Goal: Task Accomplishment & Management: Manage account settings

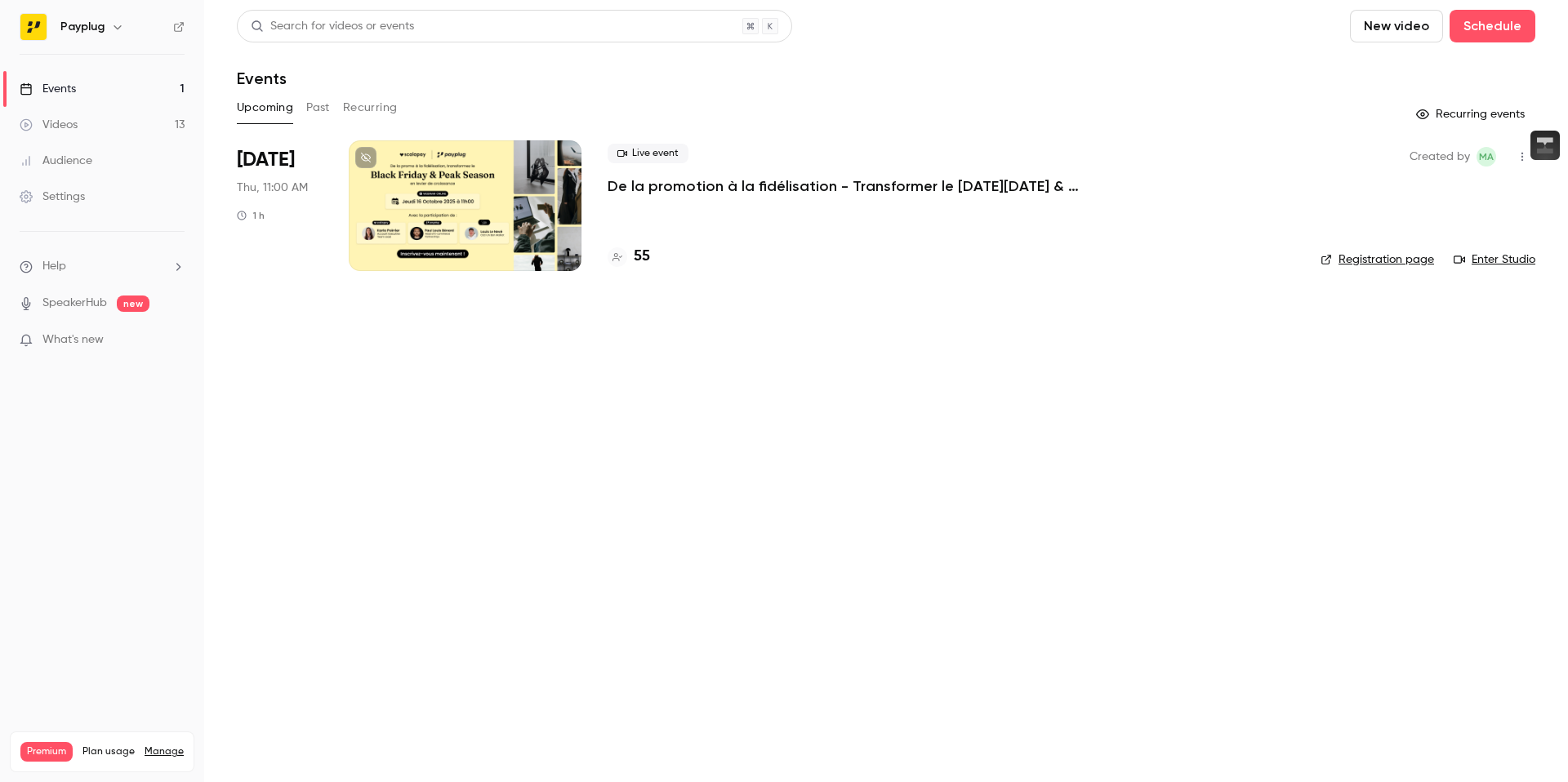
click at [481, 276] on li "[DATE] Thu, 11:00 AM 1 h Live event De la promotion à la fidélisation - Transfo…" at bounding box center [886, 215] width 1298 height 150
click at [466, 246] on div at bounding box center [465, 205] width 233 height 131
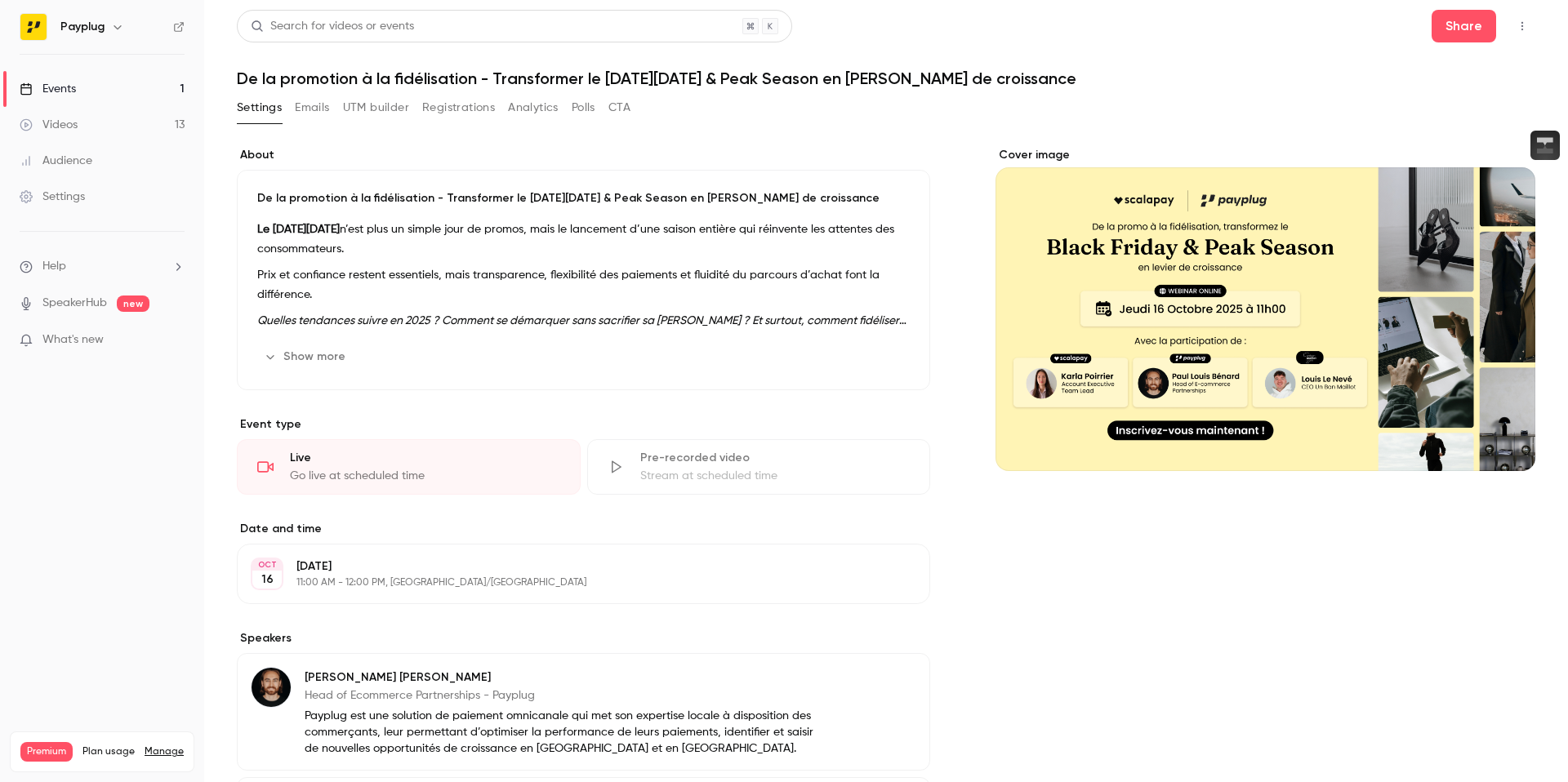
click at [335, 104] on div "Settings Emails UTM builder Registrations Analytics Polls CTA" at bounding box center [433, 108] width 393 height 26
click at [365, 104] on button "UTM builder" at bounding box center [375, 108] width 66 height 26
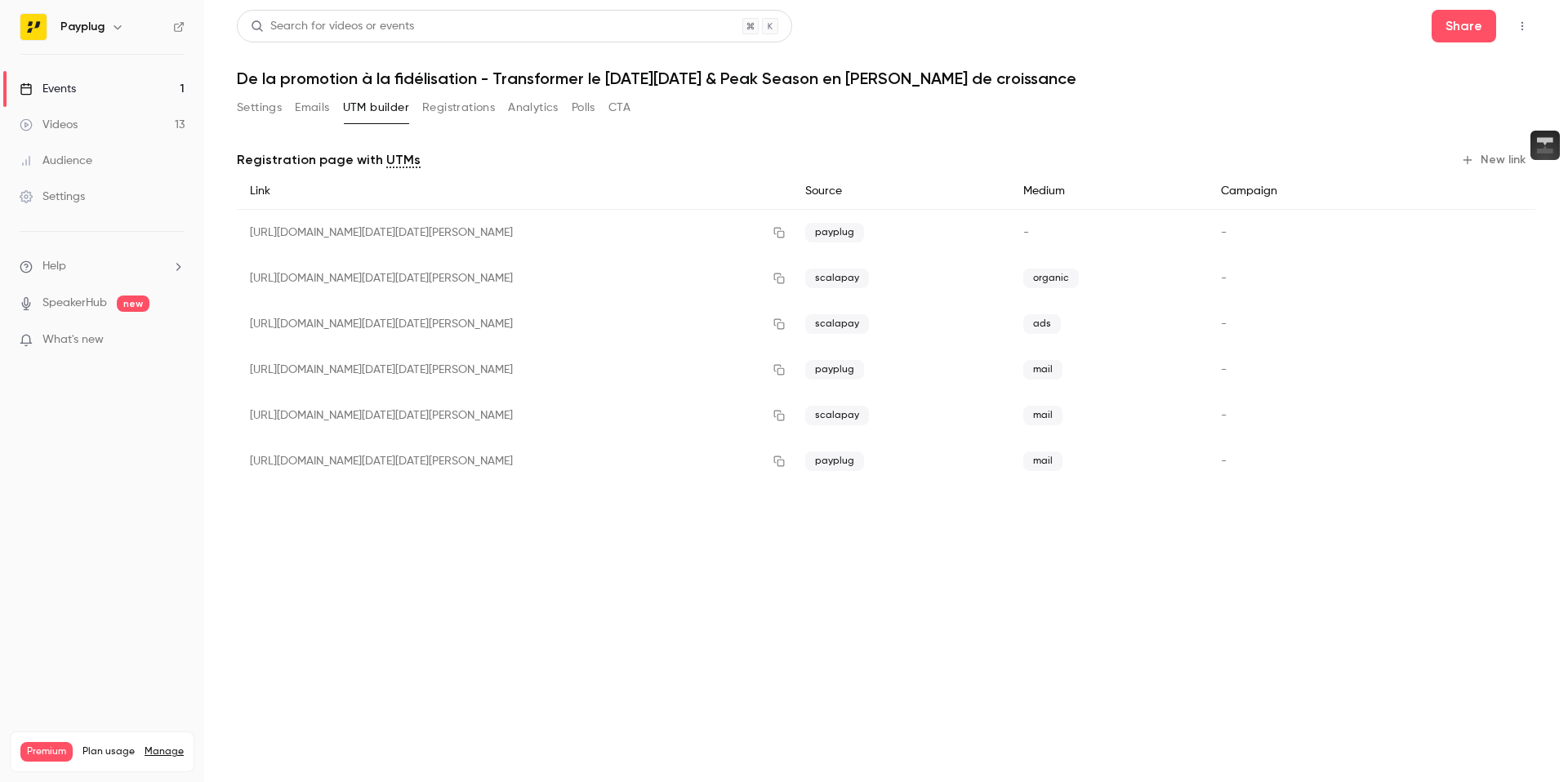
click at [422, 107] on button "Registrations" at bounding box center [458, 108] width 73 height 26
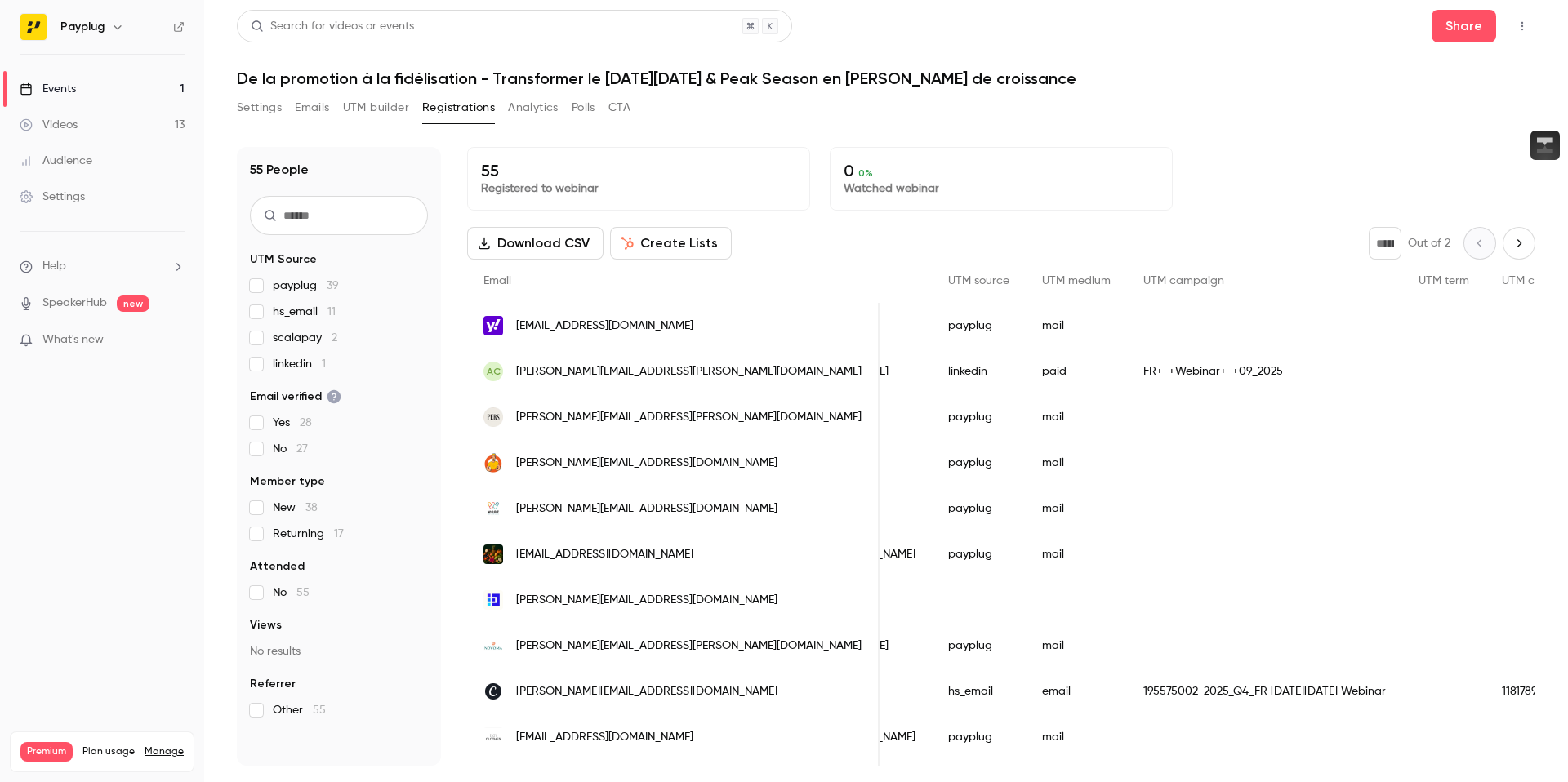
scroll to position [0, 980]
click at [1126, 368] on div "FR+-+Webinar+-+09_2025" at bounding box center [1264, 371] width 275 height 45
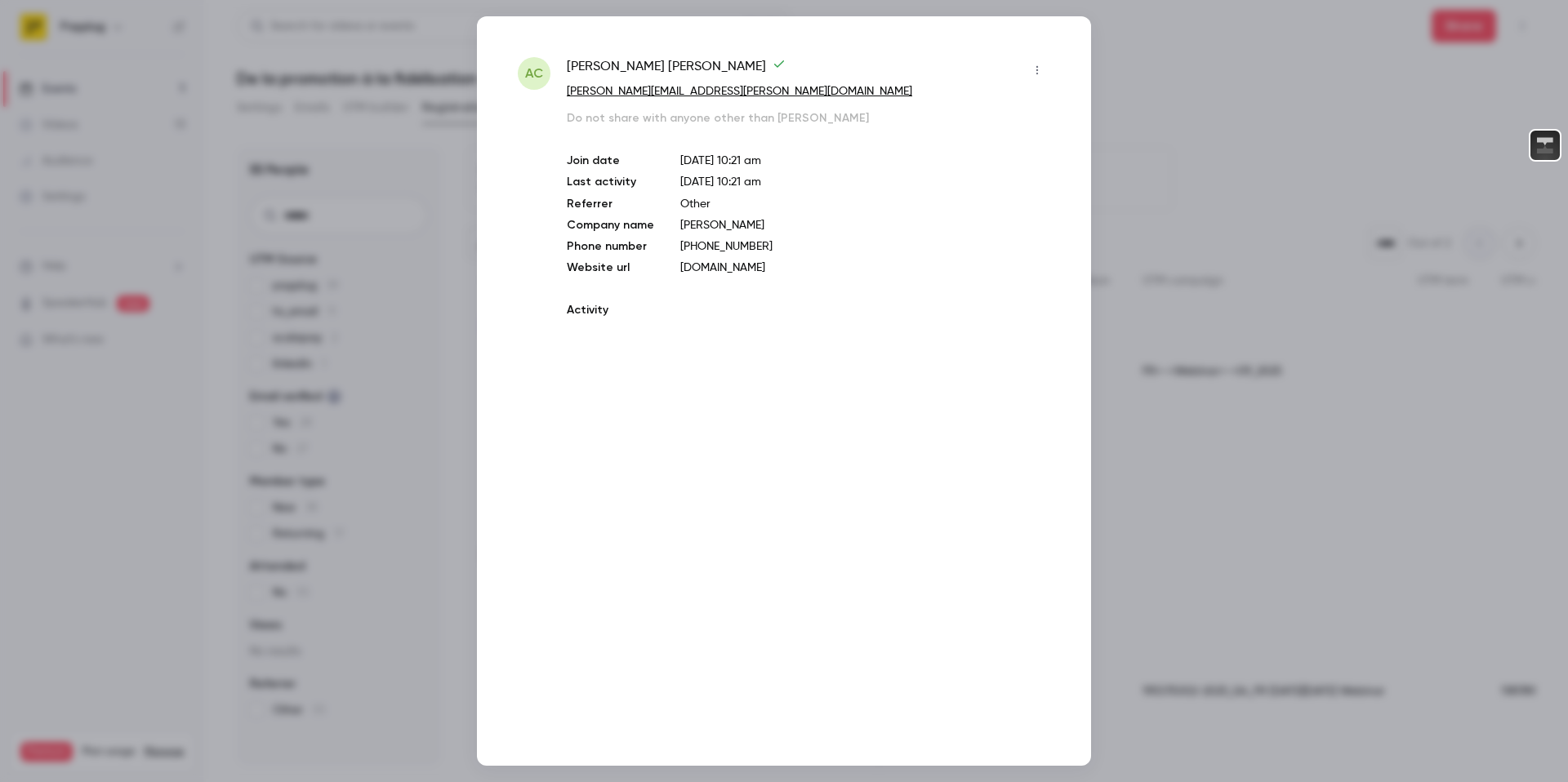
click at [1077, 368] on div "AC Aline CONSALVO consalvo.aline@gmail.com Do not share with anyone other than …" at bounding box center [784, 391] width 614 height 750
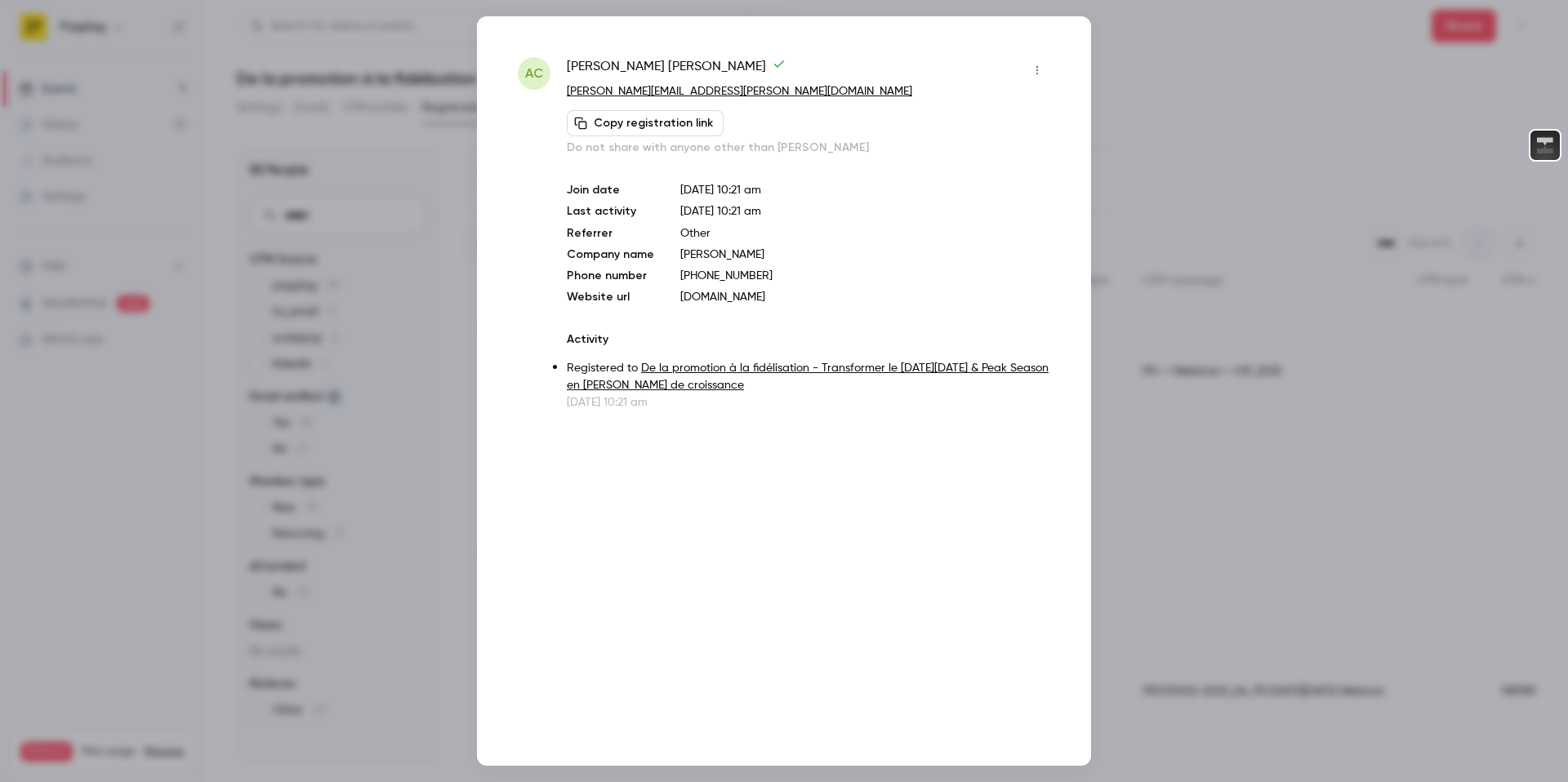
click at [1149, 139] on div at bounding box center [784, 391] width 1568 height 782
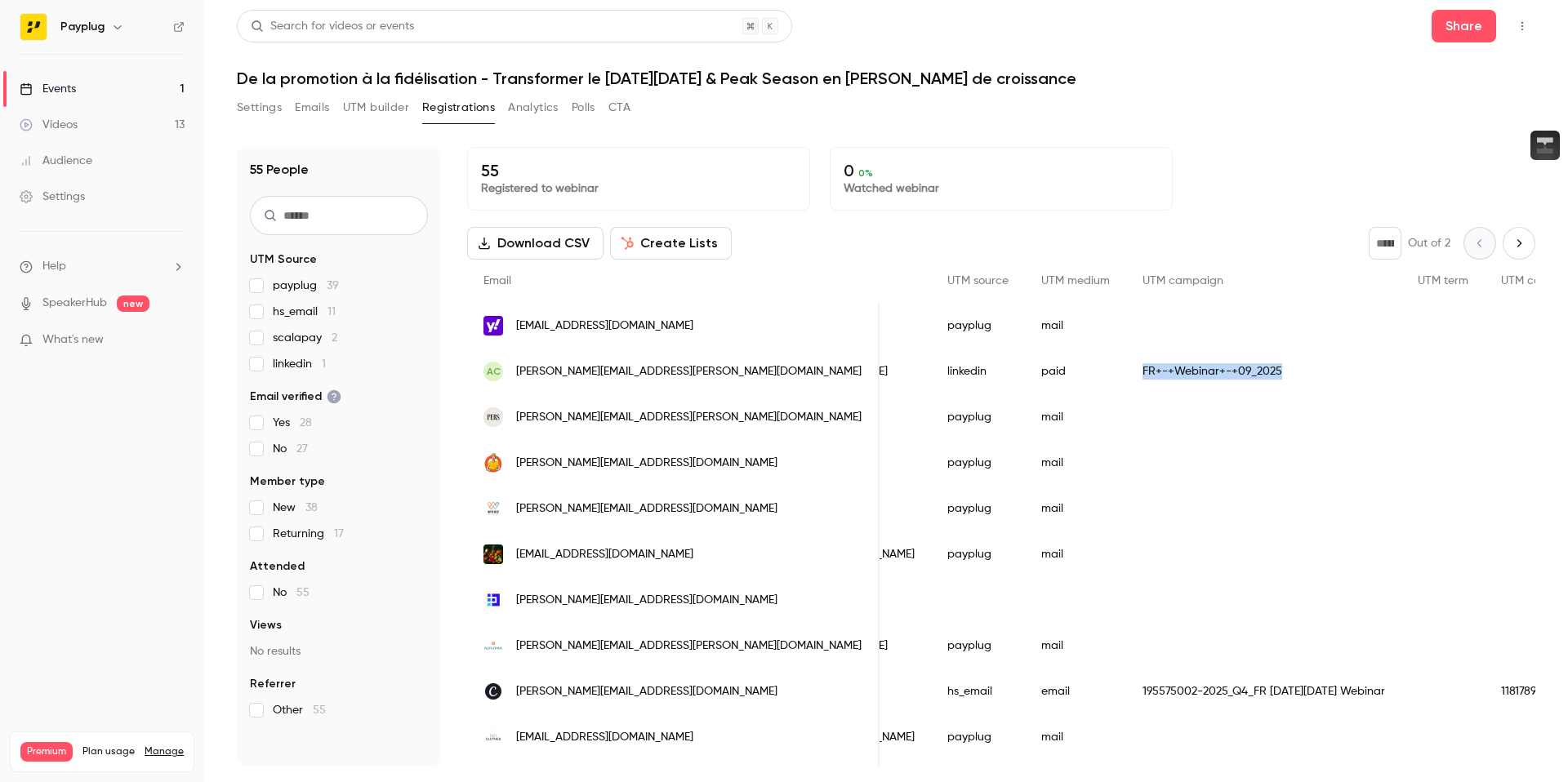
drag, startPoint x: 985, startPoint y: 365, endPoint x: 1142, endPoint y: 375, distance: 157.3
click at [1142, 375] on div "FR+-+Webinar+-+09_2025" at bounding box center [1264, 371] width 275 height 45
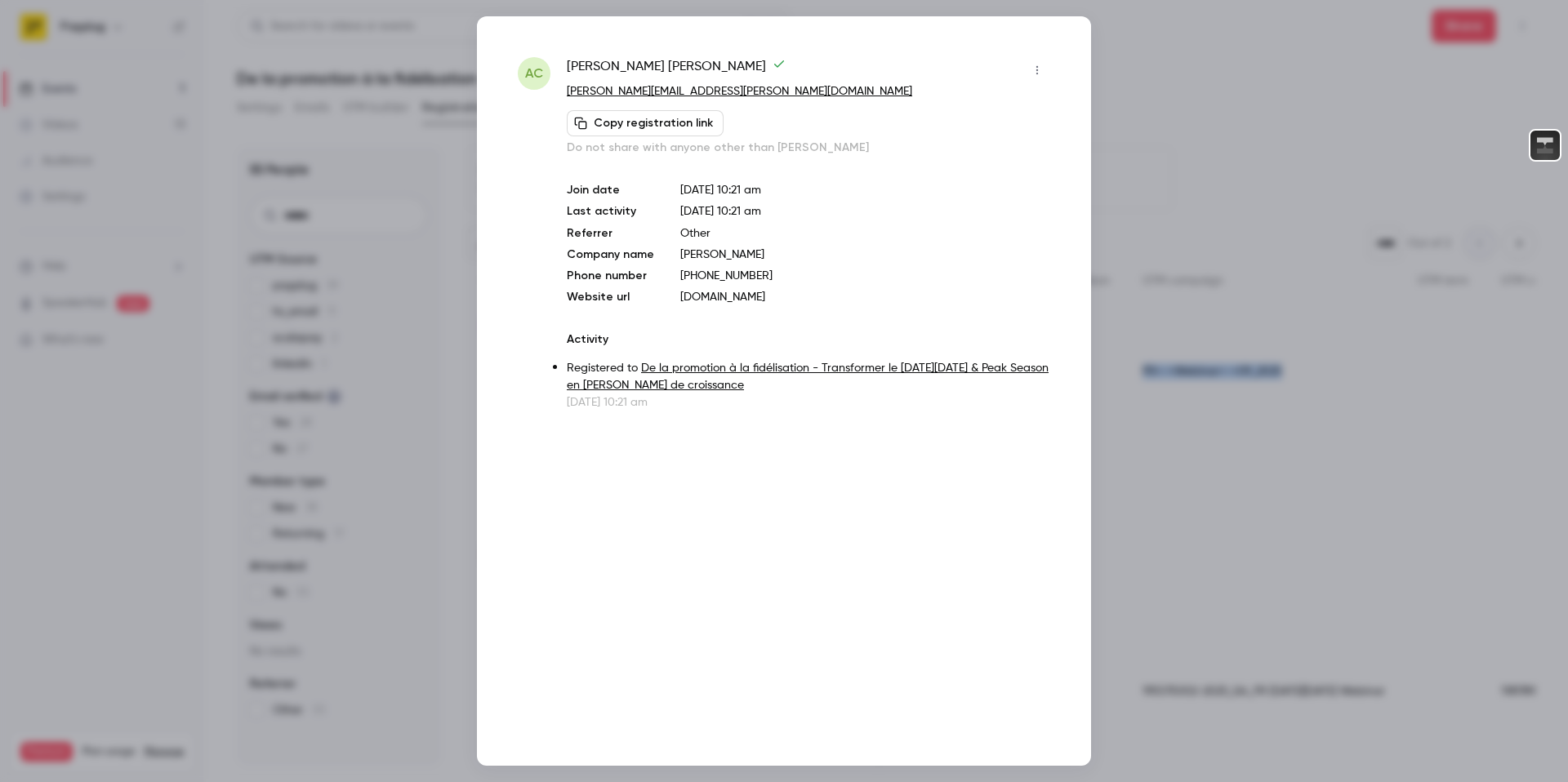
copy div "FR+-+Webinar+-+09_2025"
click at [1125, 156] on div at bounding box center [784, 391] width 1568 height 782
